Goal: Check status

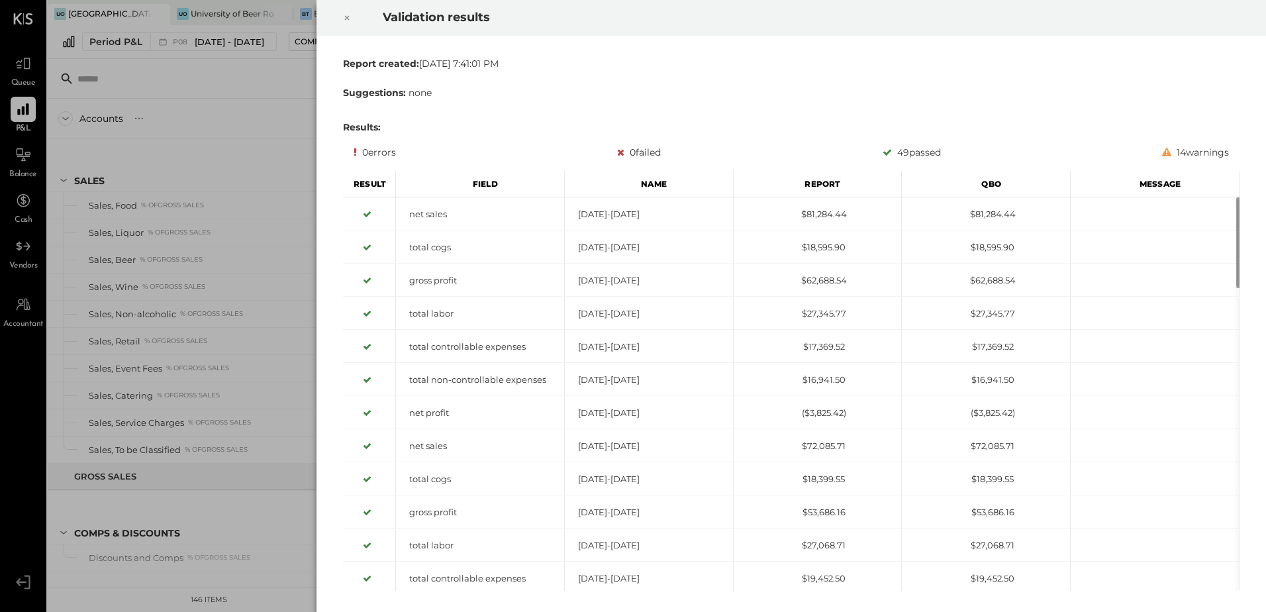
click at [348, 19] on icon at bounding box center [347, 18] width 5 height 5
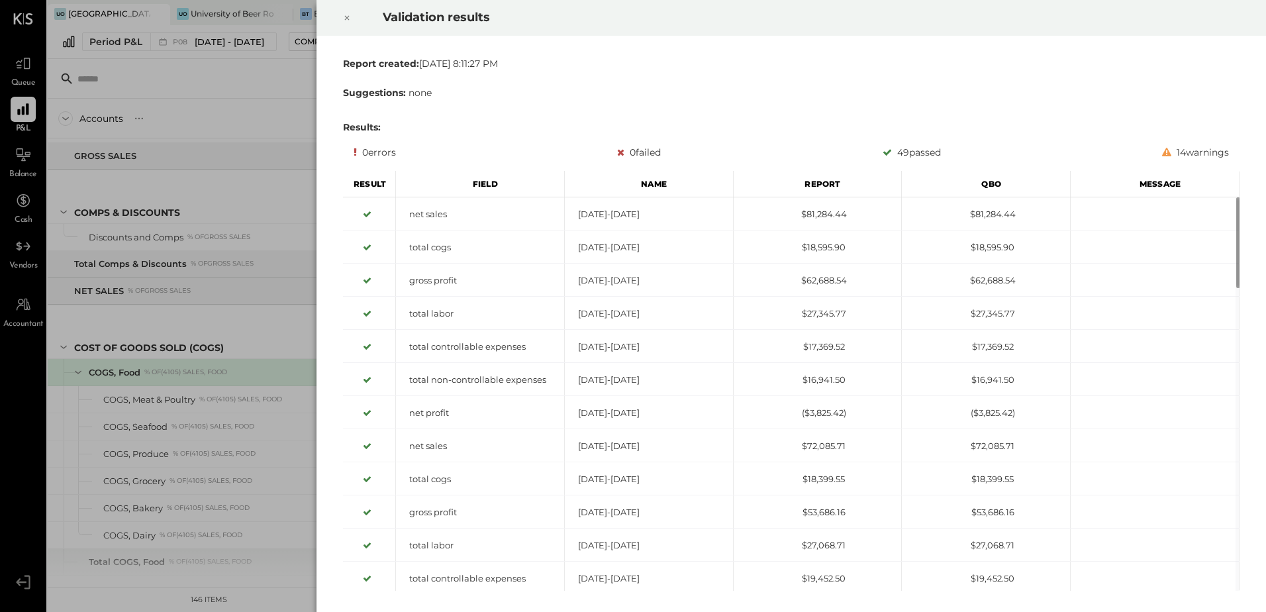
click at [346, 20] on icon at bounding box center [347, 18] width 8 height 16
